Goal: Task Accomplishment & Management: Manage account settings

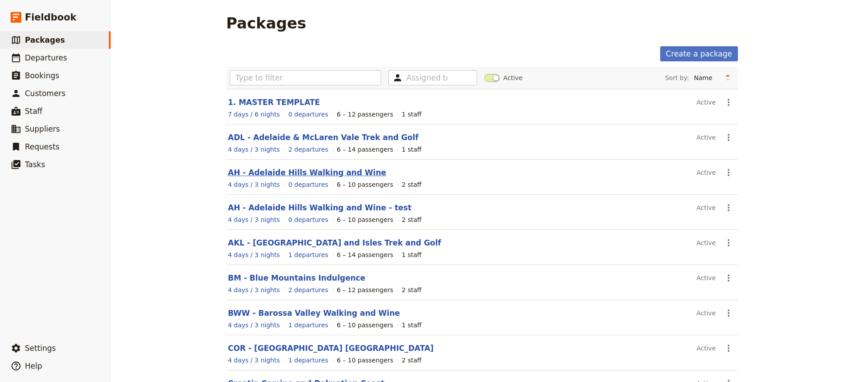
click at [286, 173] on link "AH - Adelaide Hills Walking and Wine" at bounding box center [307, 172] width 158 height 9
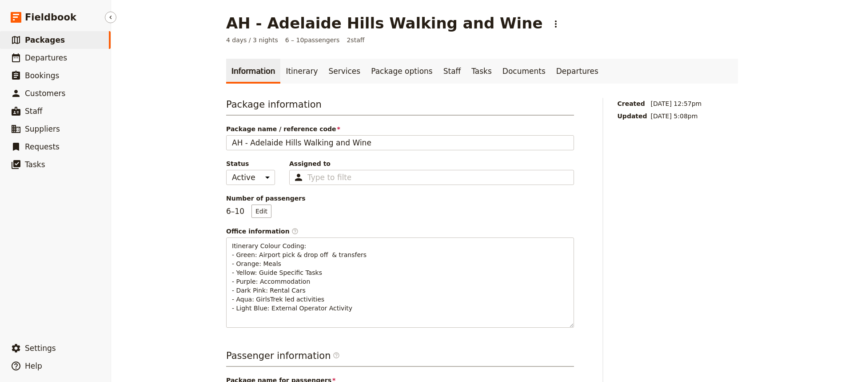
click at [42, 41] on span "Packages" at bounding box center [45, 40] width 40 height 9
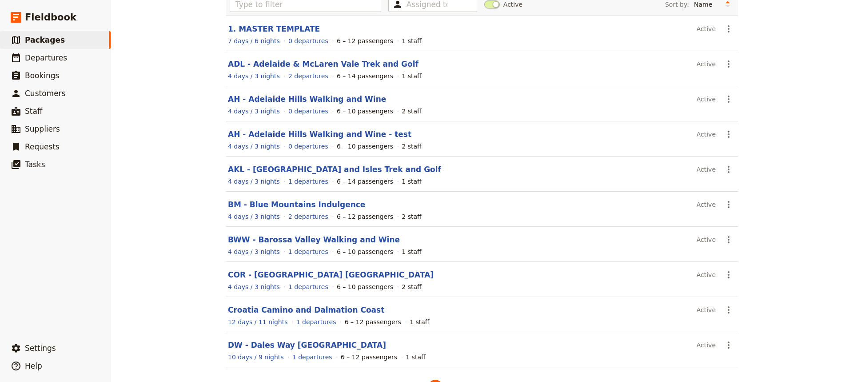
scroll to position [102, 0]
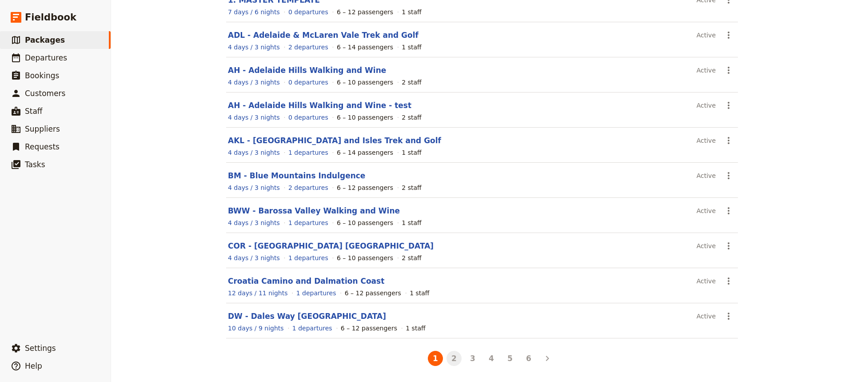
click at [450, 359] on button "2" at bounding box center [453, 357] width 15 height 15
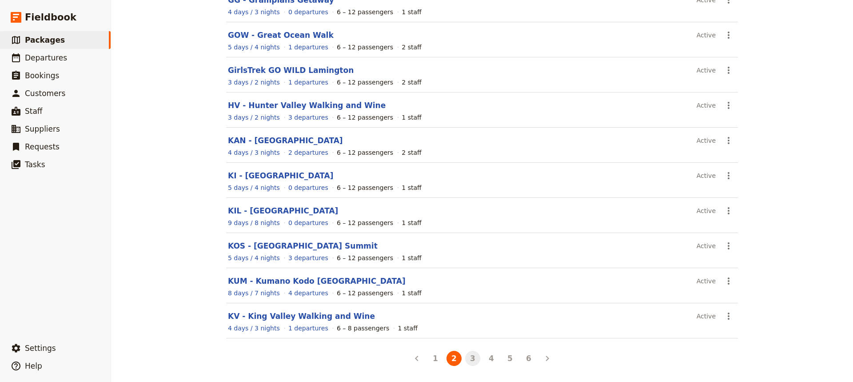
click at [470, 358] on button "3" at bounding box center [472, 357] width 15 height 15
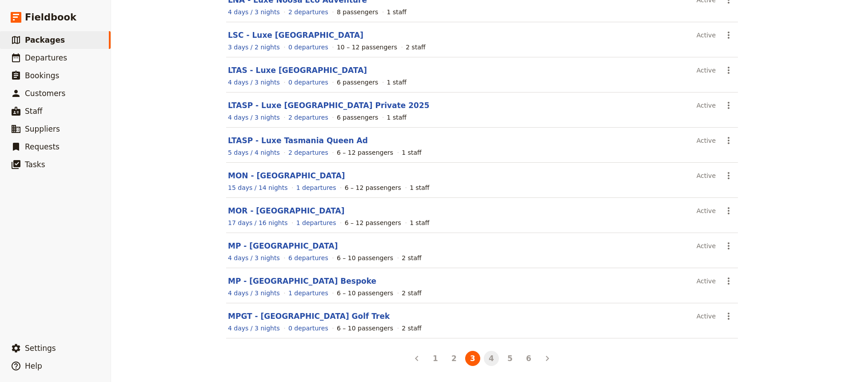
click at [486, 355] on button "4" at bounding box center [491, 357] width 15 height 15
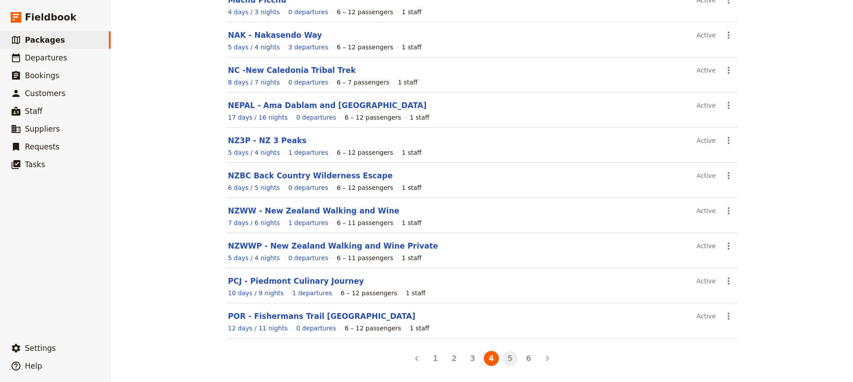
click at [507, 358] on button "5" at bounding box center [509, 357] width 15 height 15
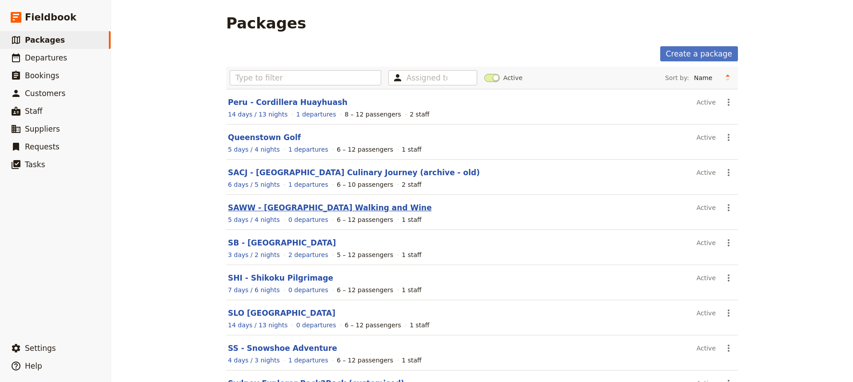
click at [297, 206] on link "SAWW - [GEOGRAPHIC_DATA] Walking and Wine" at bounding box center [330, 207] width 204 height 9
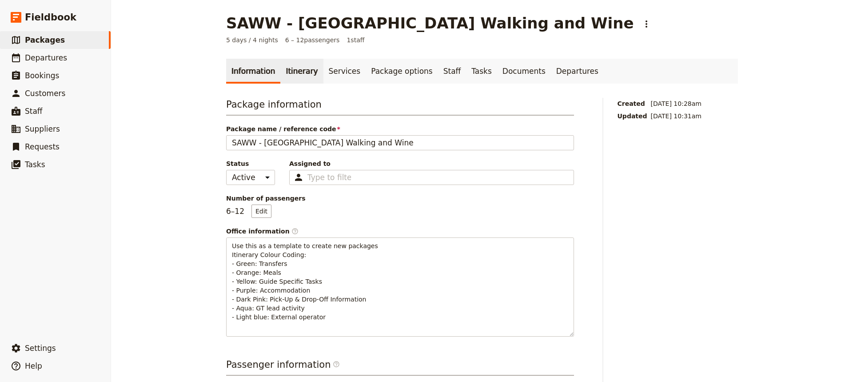
click at [290, 77] on link "Itinerary" at bounding box center [301, 71] width 43 height 25
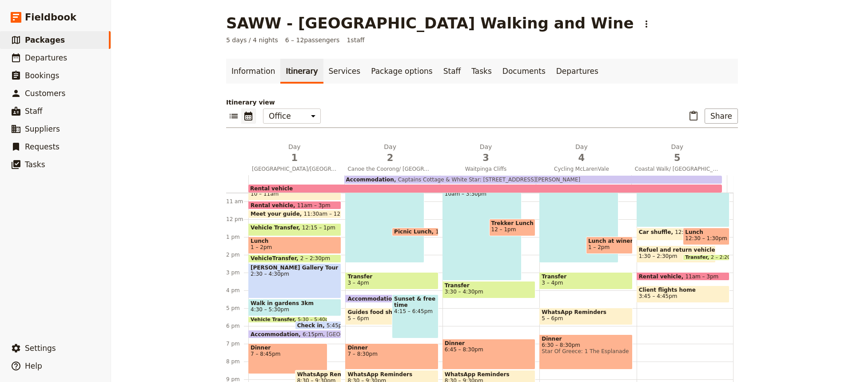
scroll to position [184, 0]
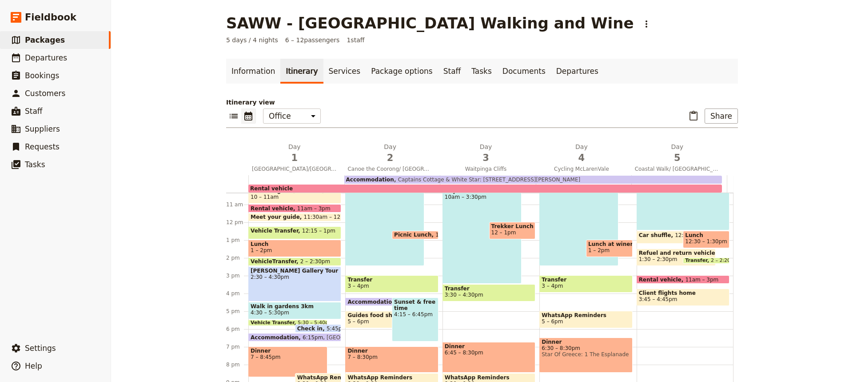
click at [529, 180] on span "Captains Cottage & White Star: [STREET_ADDRESS][PERSON_NAME]" at bounding box center [487, 179] width 186 height 6
select select "2"
select select "5"
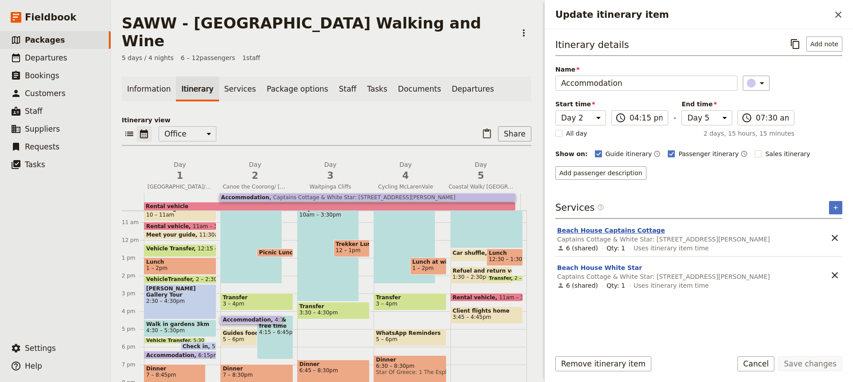
click at [636, 229] on button "Beach House Captains Cottage" at bounding box center [611, 230] width 108 height 9
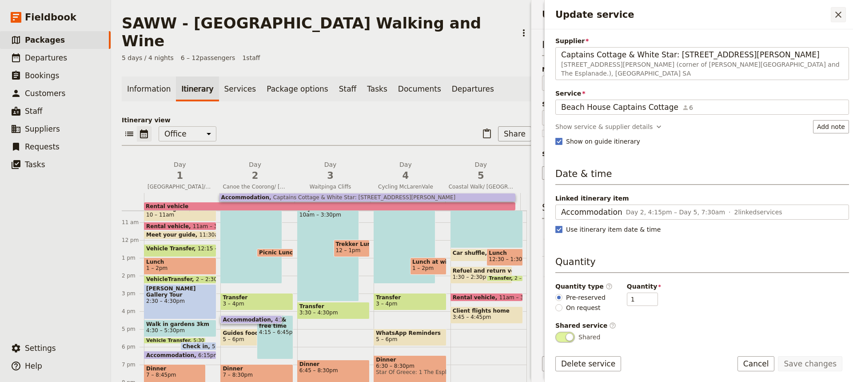
click at [835, 15] on icon "Close drawer" at bounding box center [838, 14] width 11 height 11
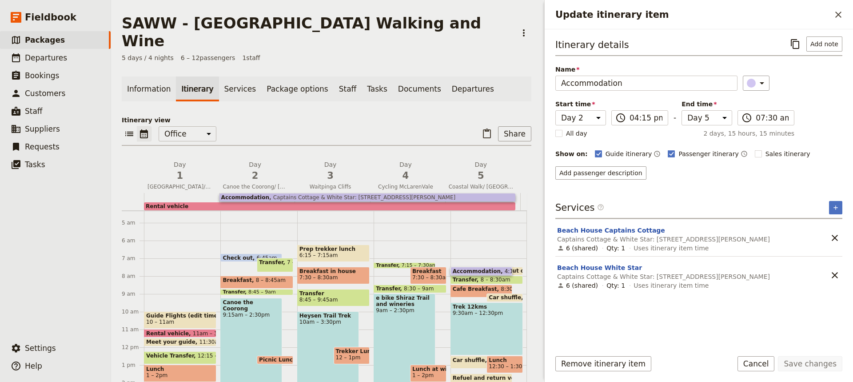
scroll to position [76, 0]
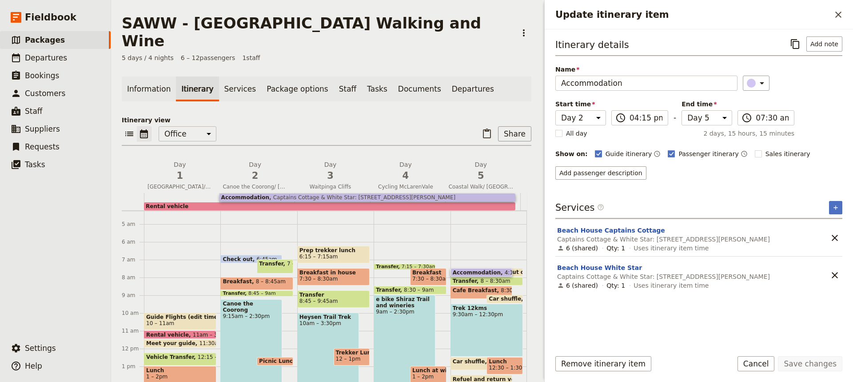
click at [238, 278] on span "Breakfast" at bounding box center [239, 281] width 33 height 6
select select "2"
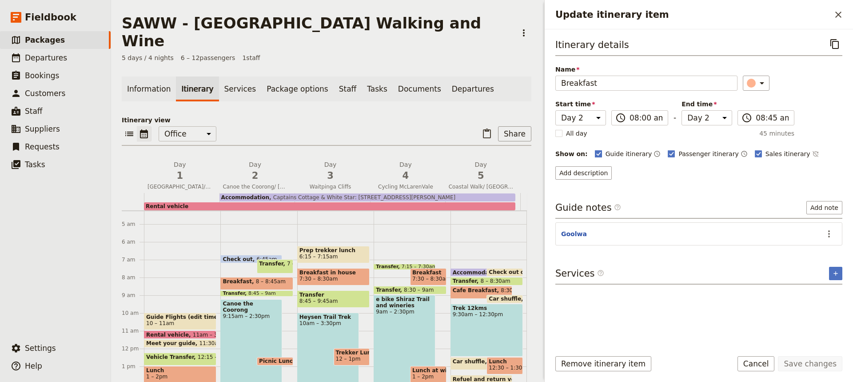
click at [625, 153] on span "Guide itinerary" at bounding box center [628, 153] width 47 height 9
click at [595, 149] on input "Guide itinerary" at bounding box center [594, 149] width 0 height 0
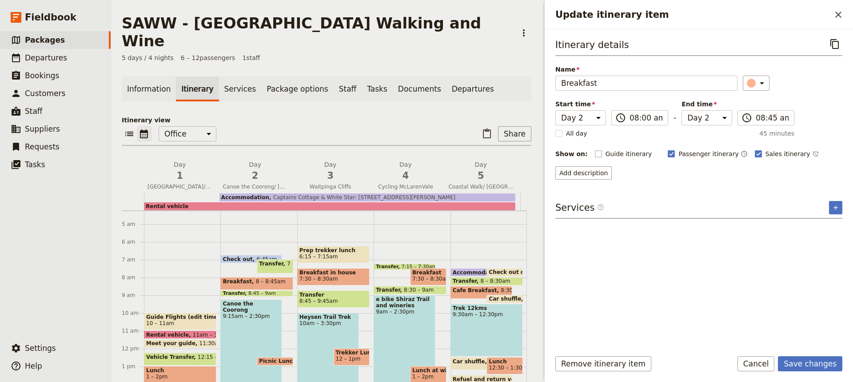
click at [625, 153] on span "Guide itinerary" at bounding box center [628, 153] width 47 height 9
click at [595, 149] on input "Guide itinerary" at bounding box center [594, 149] width 0 height 0
checkbox input "true"
click at [831, 235] on icon "Actions" at bounding box center [829, 233] width 11 height 11
click at [657, 252] on div "Itinerary details ​ Name Breakfast ​ Start time Day 1 Day 2 Day 3 Day 4 Day 5 0…" at bounding box center [698, 188] width 287 height 305
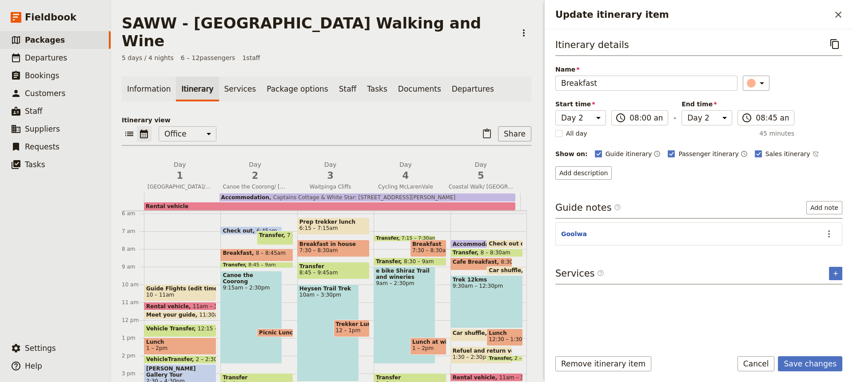
scroll to position [101, 0]
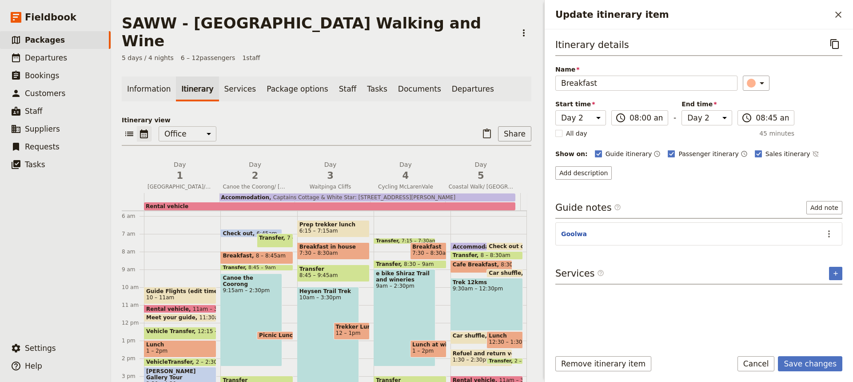
click at [350, 243] on span "Breakfast in house" at bounding box center [333, 246] width 68 height 6
select select "3"
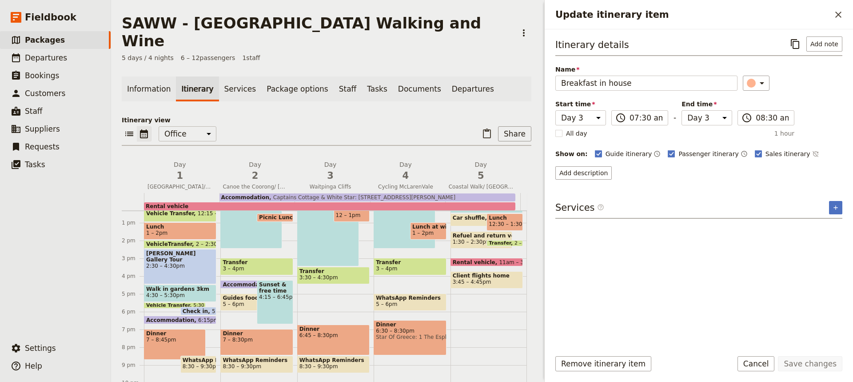
scroll to position [219, 0]
drag, startPoint x: 399, startPoint y: 279, endPoint x: 403, endPoint y: 346, distance: 66.7
click at [403, 346] on div "Transfer 7:15 – 7:30am Breakfast 7:30 – 8:30am Maxwells Grocery Aldinga: [STREE…" at bounding box center [412, 204] width 76 height 426
select select "4"
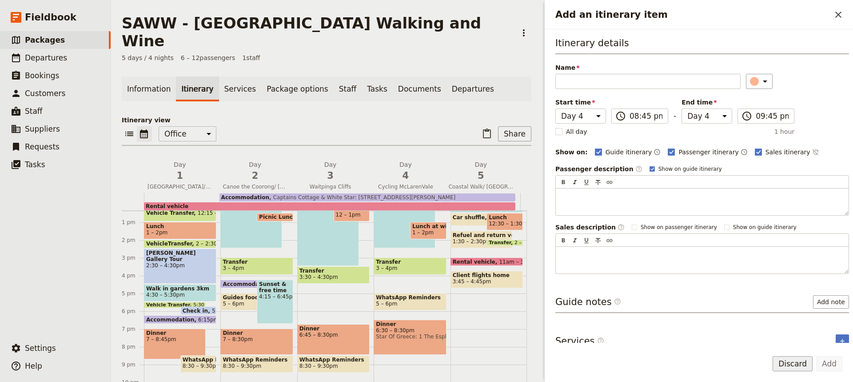
click at [791, 364] on button "Discard" at bounding box center [792, 363] width 40 height 15
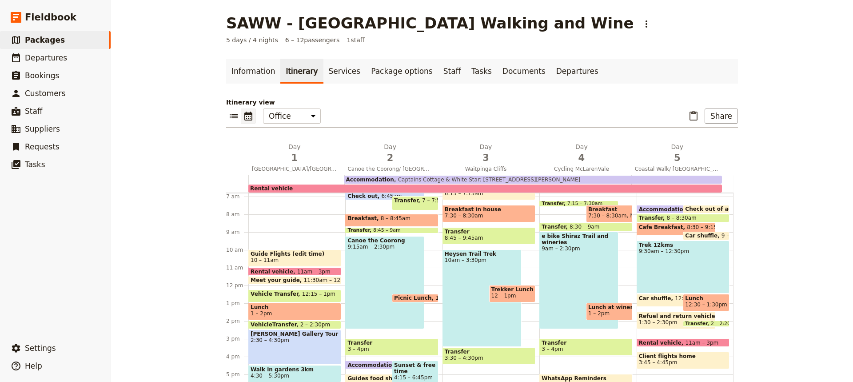
scroll to position [120, 0]
click at [589, 159] on span "4" at bounding box center [581, 157] width 85 height 13
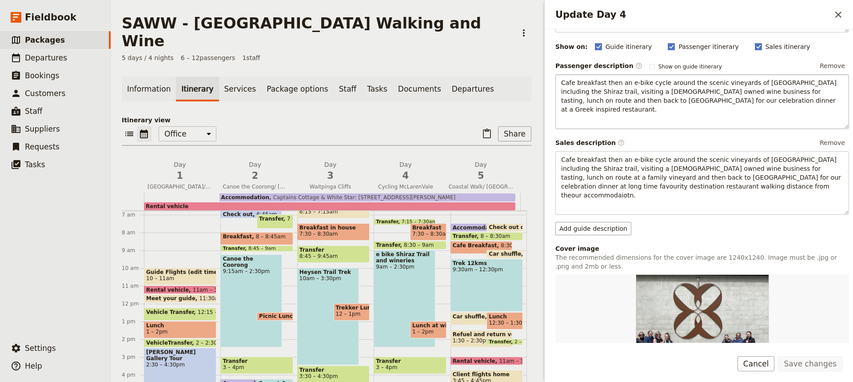
scroll to position [0, 0]
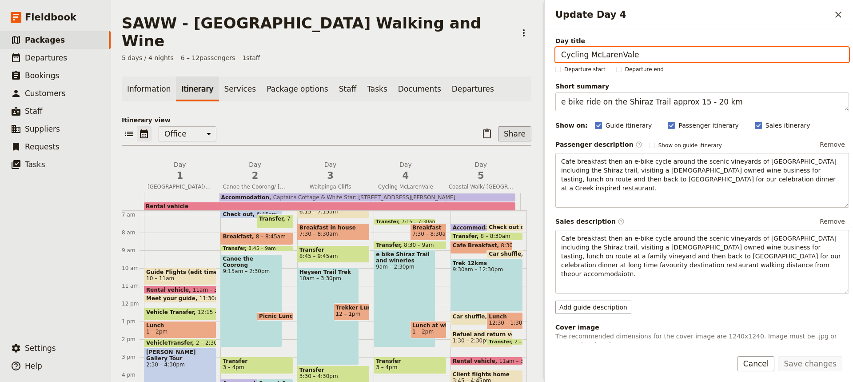
click at [512, 126] on button "Share" at bounding box center [514, 133] width 33 height 15
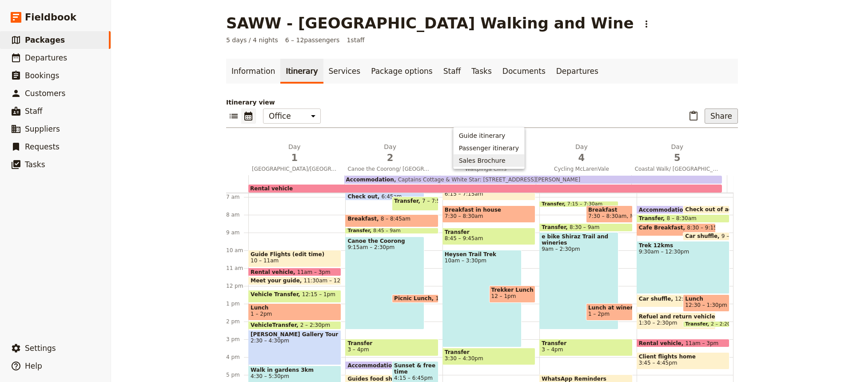
click at [493, 159] on span "Sales Brochure" at bounding box center [482, 160] width 47 height 9
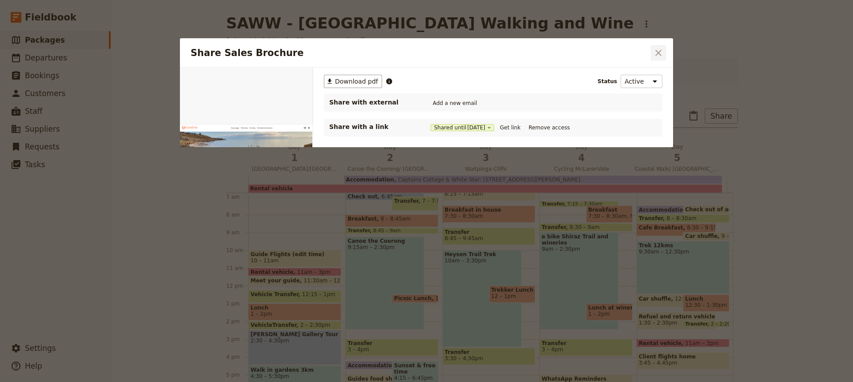
click at [660, 52] on icon "Close dialog" at bounding box center [658, 53] width 11 height 11
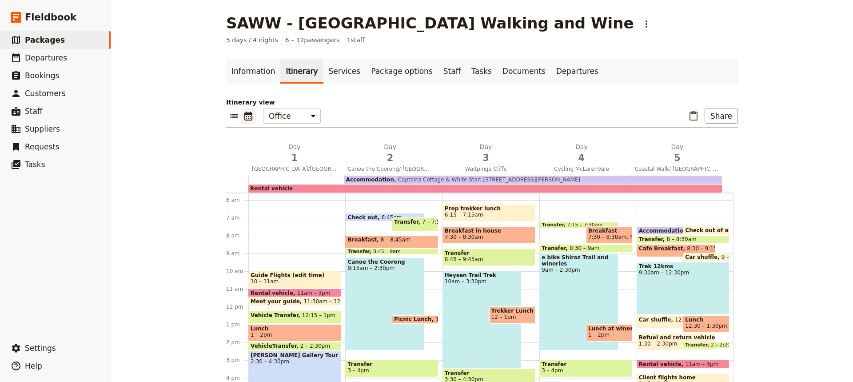
scroll to position [98, 0]
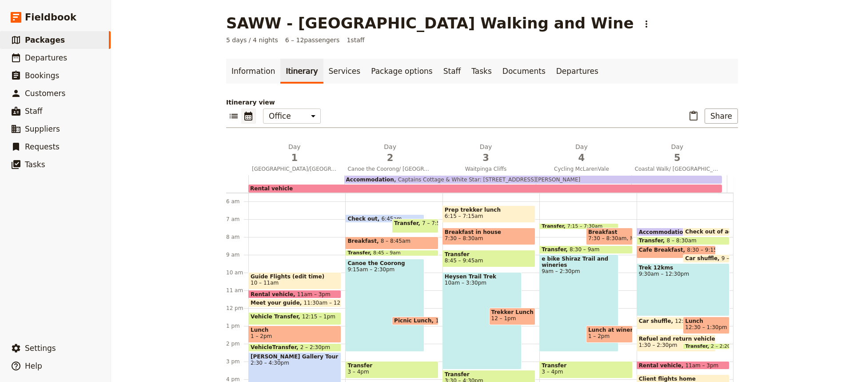
click at [468, 285] on span "10am – 3:30pm" at bounding box center [482, 282] width 75 height 6
select select "3"
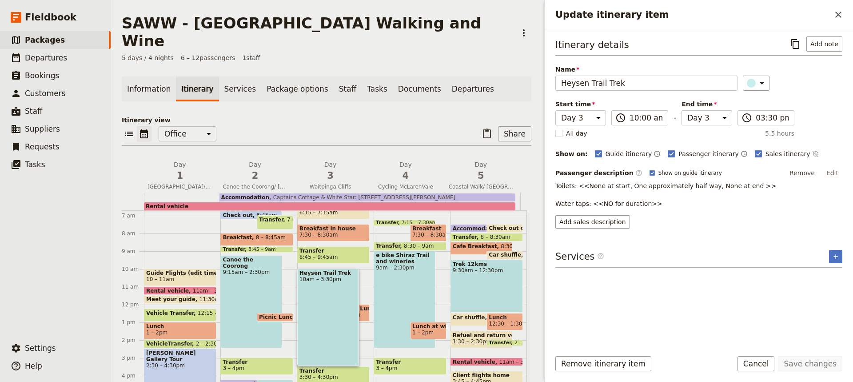
scroll to position [115, 0]
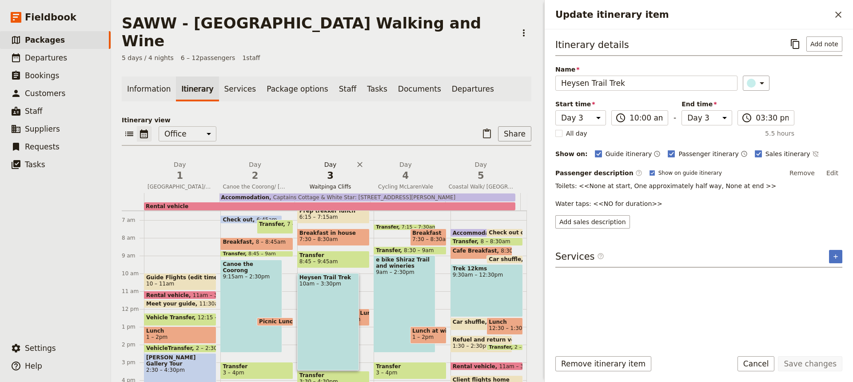
click at [333, 169] on span "3" at bounding box center [330, 175] width 64 height 13
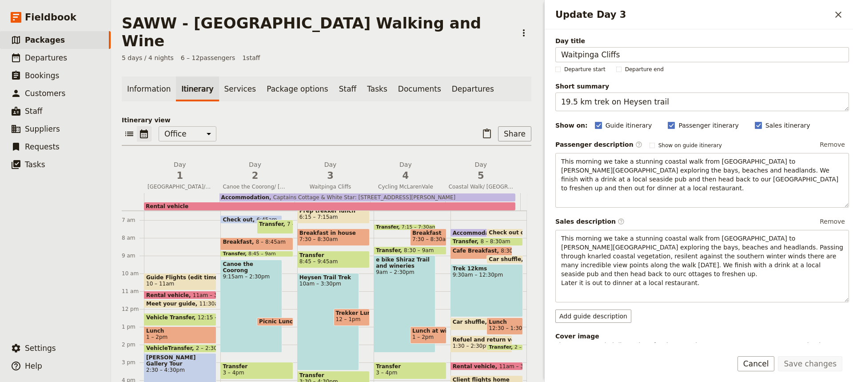
scroll to position [0, 0]
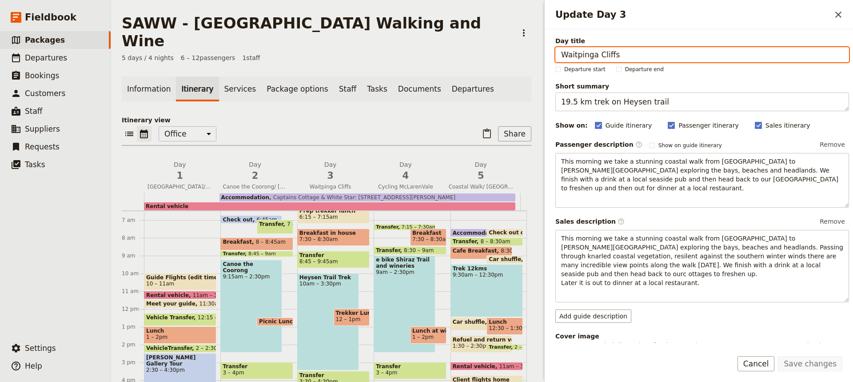
click at [183, 193] on div at bounding box center [182, 201] width 76 height 17
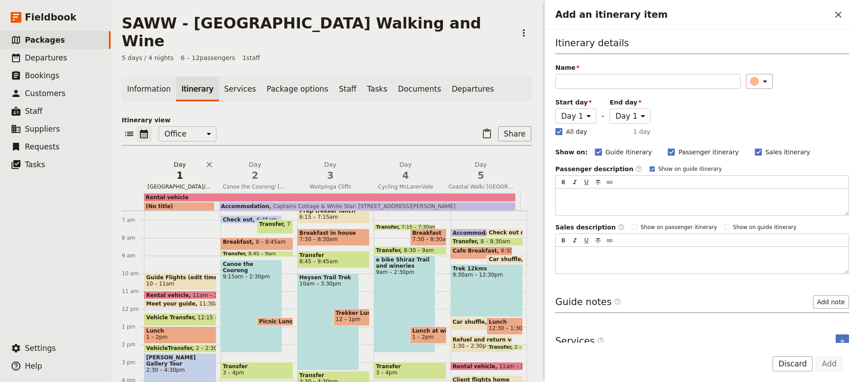
click at [185, 183] on span "[GEOGRAPHIC_DATA]/[GEOGRAPHIC_DATA]/[GEOGRAPHIC_DATA]" at bounding box center [180, 186] width 72 height 7
